Goal: Find specific page/section: Find specific page/section

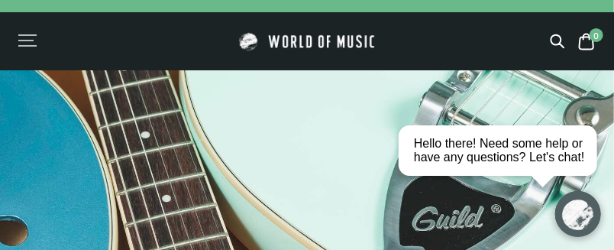
click at [27, 40] on div "Menu" at bounding box center [25, 41] width 15 height 2
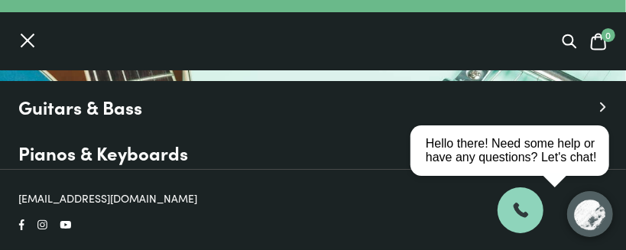
click at [601, 81] on html "close Hello there! Need some help or have any questions? Let's chat!" at bounding box center [514, 81] width 222 height 0
click at [587, 96] on div "close" at bounding box center [588, 94] width 31 height 16
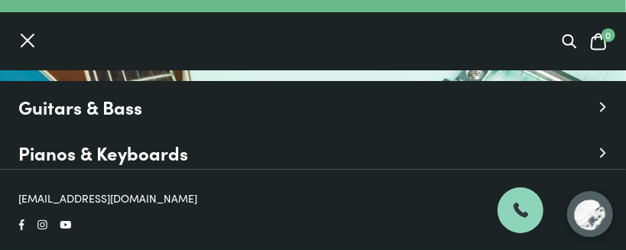
click at [604, 104] on icon at bounding box center [602, 107] width 11 height 11
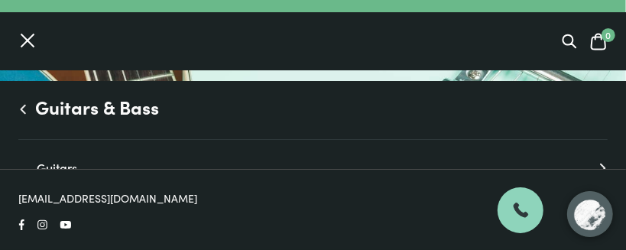
scroll to position [76, 0]
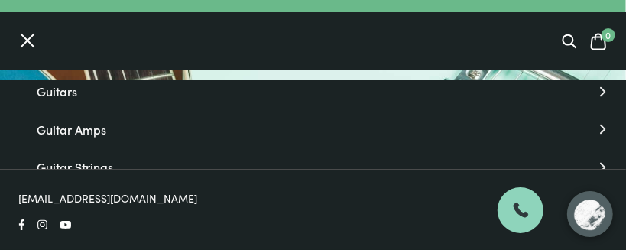
click at [67, 91] on link "Guitars" at bounding box center [322, 92] width 571 height 20
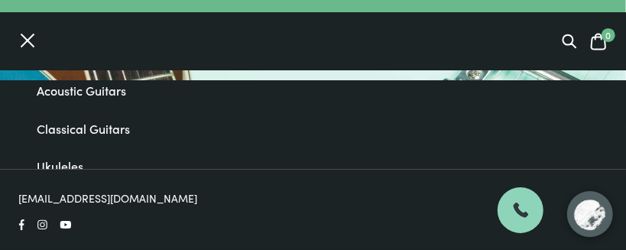
click at [115, 92] on link "Acoustic Guitars" at bounding box center [322, 91] width 571 height 20
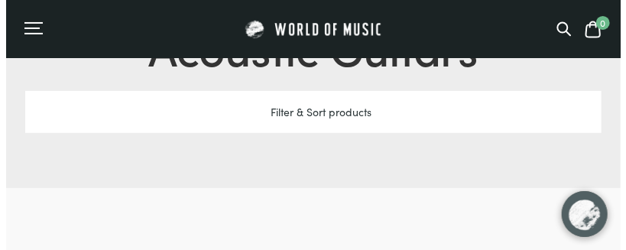
scroll to position [76, 0]
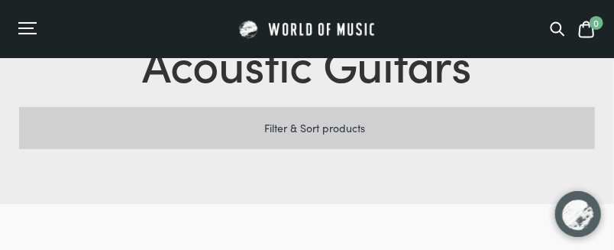
drag, startPoint x: 251, startPoint y: 124, endPoint x: 244, endPoint y: 118, distance: 8.1
click at [249, 124] on icon at bounding box center [256, 127] width 15 height 15
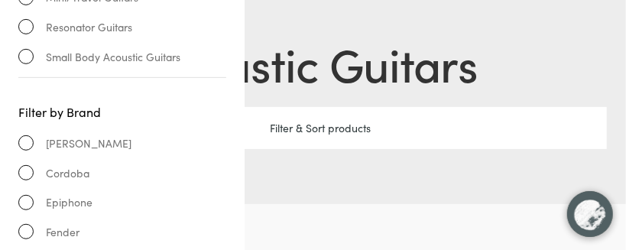
scroll to position [0, 0]
